Goal: Transaction & Acquisition: Purchase product/service

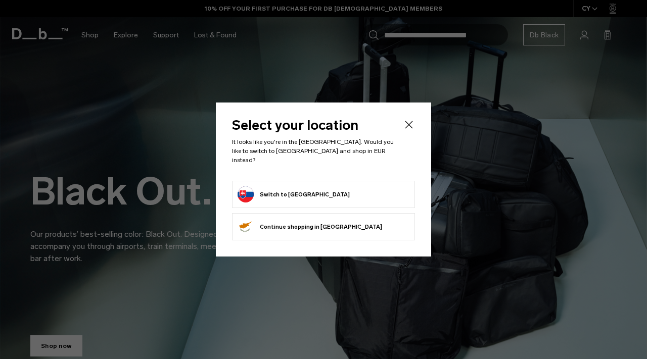
click at [318, 187] on form "Switch to Slovakia" at bounding box center [324, 195] width 172 height 16
click at [338, 193] on form "Switch to Slovakia" at bounding box center [324, 195] width 172 height 16
click at [404, 131] on icon "Close" at bounding box center [409, 125] width 12 height 12
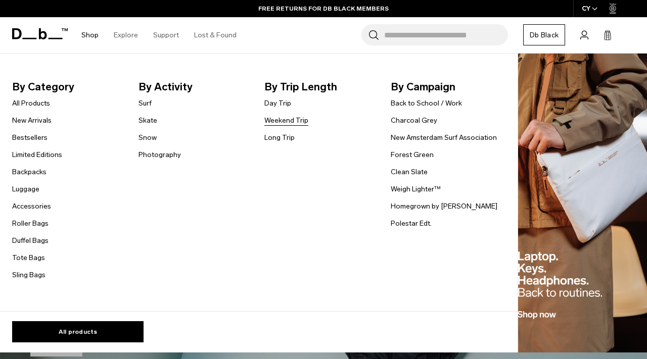
click at [282, 118] on link "Weekend Trip" at bounding box center [286, 120] width 44 height 11
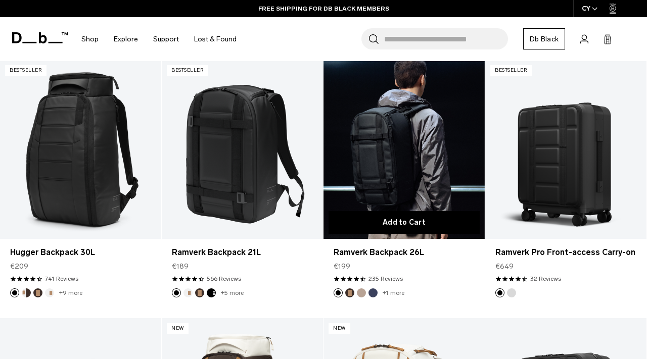
scroll to position [225, 0]
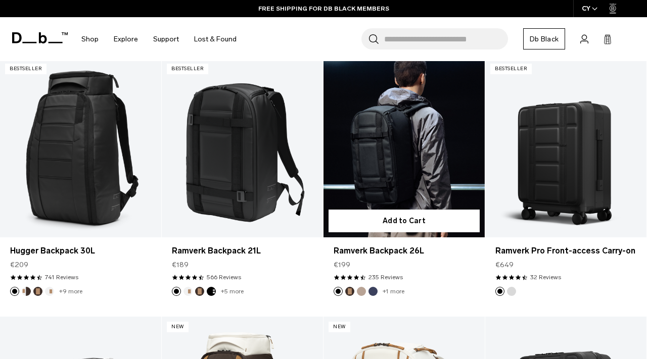
click at [395, 145] on link "Ramverk Backpack 26L" at bounding box center [404, 148] width 161 height 179
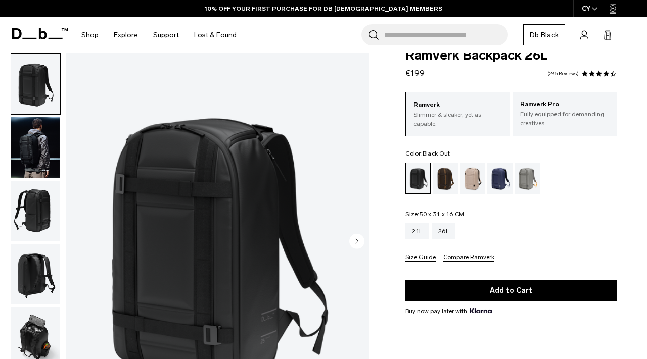
scroll to position [21, 0]
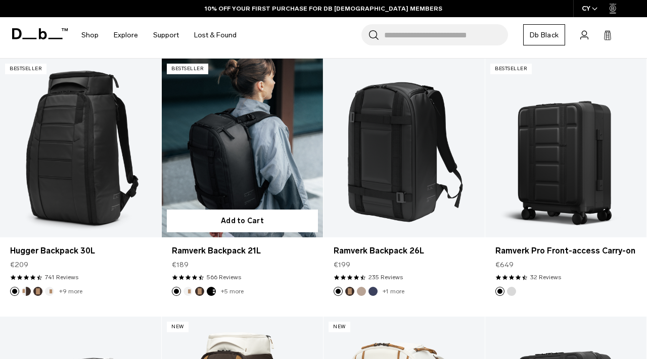
click at [240, 158] on link "Ramverk Backpack 21L" at bounding box center [242, 148] width 161 height 179
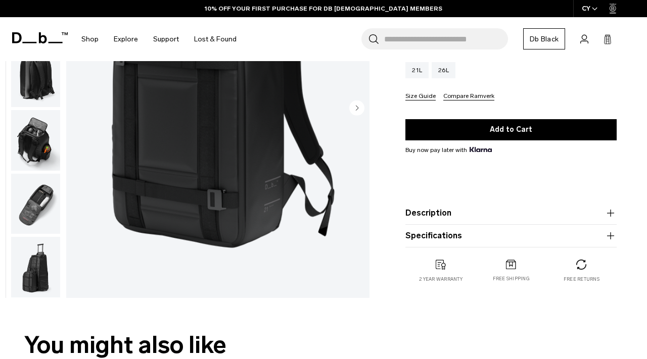
scroll to position [231, 0]
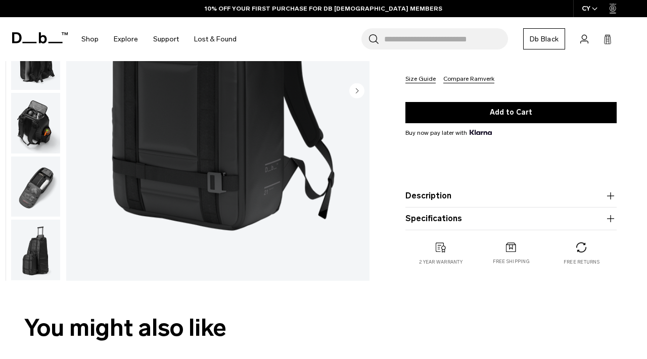
click at [34, 187] on img "button" at bounding box center [35, 186] width 49 height 61
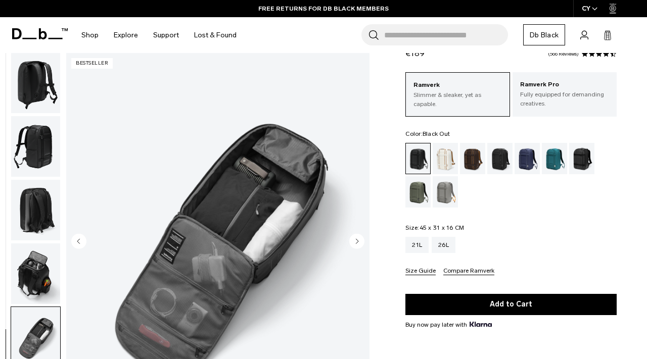
scroll to position [0, 0]
